Goal: Check status

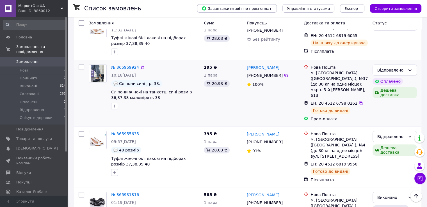
scroll to position [112, 0]
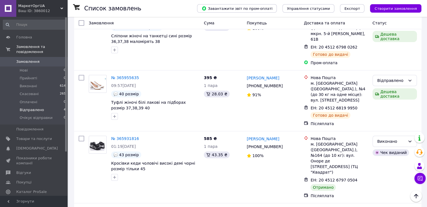
click at [29, 108] on li "Відправлено 4" at bounding box center [34, 110] width 69 height 8
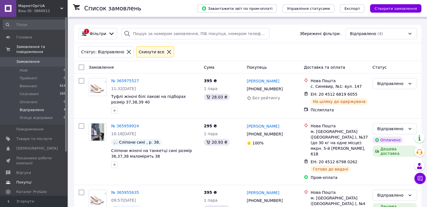
scroll to position [58, 0]
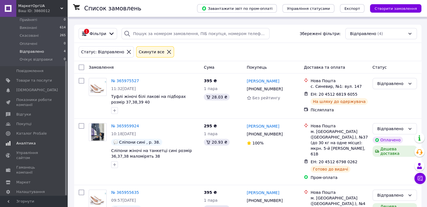
click at [25, 141] on span "Аналітика" at bounding box center [25, 143] width 19 height 5
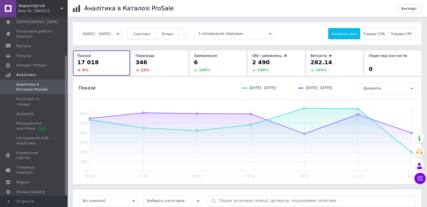
click at [151, 35] on span "Сьогодні" at bounding box center [141, 34] width 17 height 4
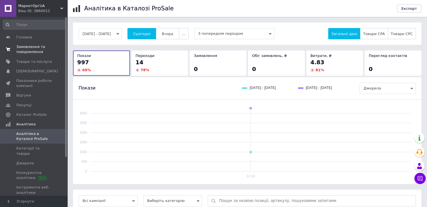
click at [28, 50] on span "Замовлення та повідомлення" at bounding box center [34, 49] width 36 height 10
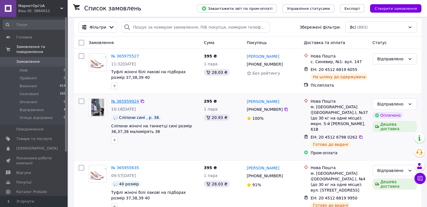
scroll to position [56, 0]
